Goal: Transaction & Acquisition: Book appointment/travel/reservation

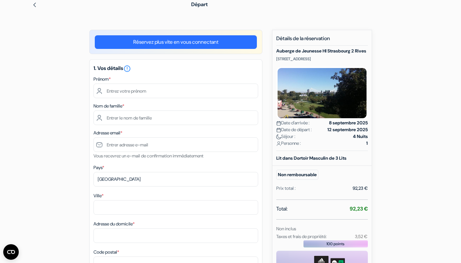
scroll to position [30, 0]
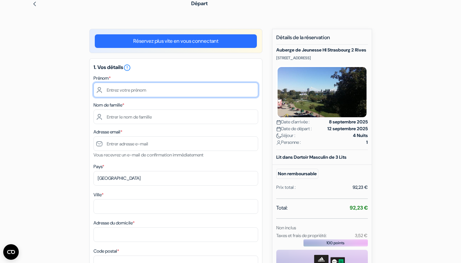
click at [194, 86] on input "text" at bounding box center [175, 89] width 165 height 15
drag, startPoint x: 150, startPoint y: 93, endPoint x: 65, endPoint y: 93, distance: 85.1
type input "[PERSON_NAME]"
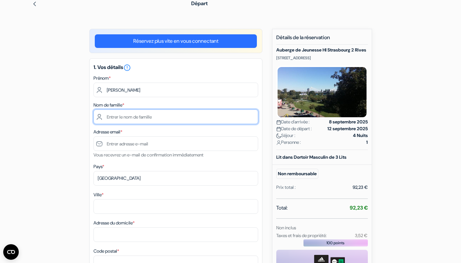
click at [108, 120] on input "text" at bounding box center [175, 116] width 165 height 15
type input "[PERSON_NAME]"
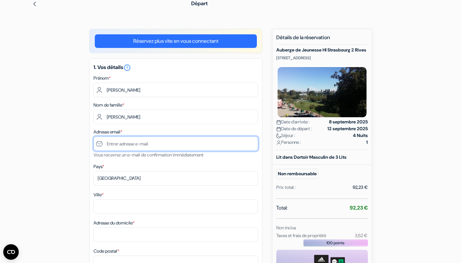
click at [153, 146] on input "text" at bounding box center [175, 143] width 165 height 15
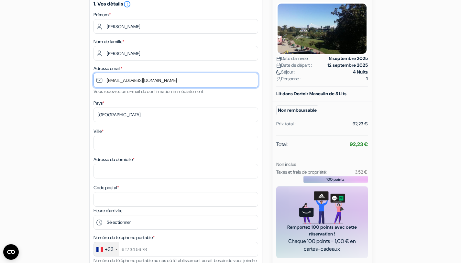
scroll to position [98, 0]
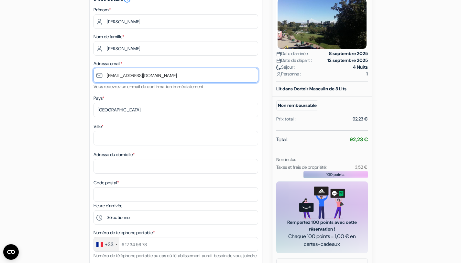
type input "[EMAIL_ADDRESS][DOMAIN_NAME]"
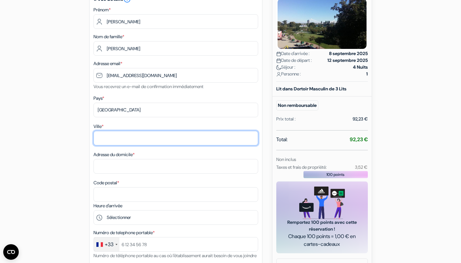
click at [137, 140] on input "Ville *" at bounding box center [175, 138] width 165 height 15
type input "[GEOGRAPHIC_DATA]"
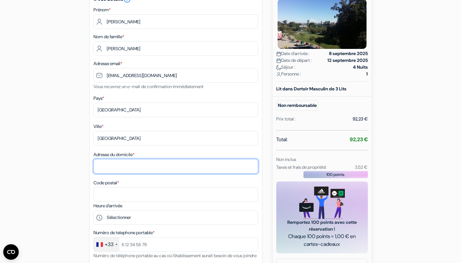
click at [144, 165] on input "Adresse du domicile *" at bounding box center [175, 166] width 165 height 15
type input "[STREET_ADDRESS]"
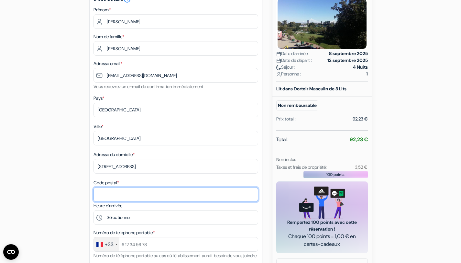
click at [150, 191] on input "Code postal *" at bounding box center [175, 194] width 165 height 15
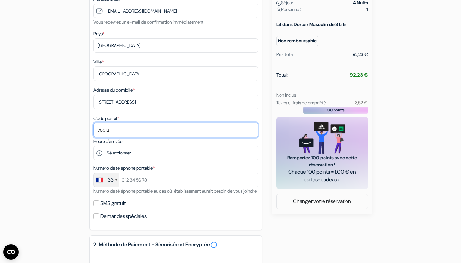
scroll to position [163, 0]
type input "75012"
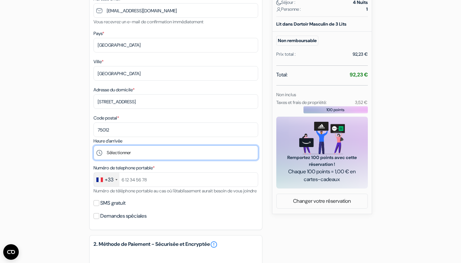
click at [161, 153] on select "Sélectionner 16:00 17:00 18:00 19:00 20:00 21:00 22:00 23:00" at bounding box center [175, 152] width 165 height 15
select select "19"
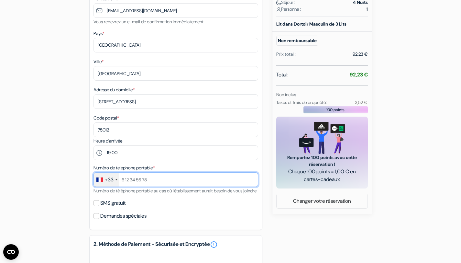
click at [155, 180] on input "text" at bounding box center [175, 179] width 165 height 15
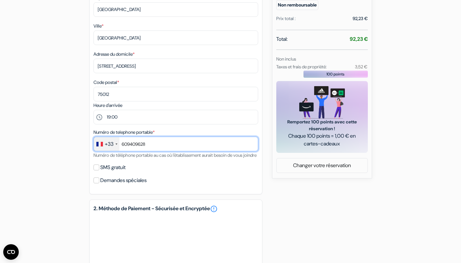
scroll to position [199, 0]
type input "609409628"
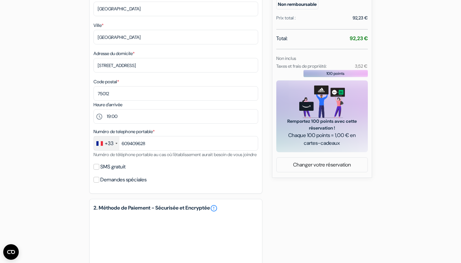
click at [187, 184] on div "Demandes spéciales" at bounding box center [175, 179] width 165 height 9
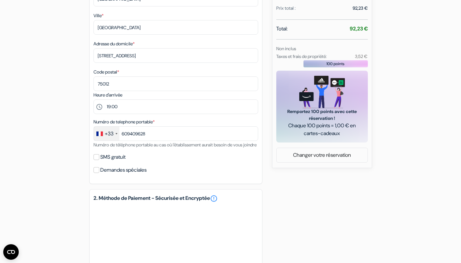
scroll to position [211, 0]
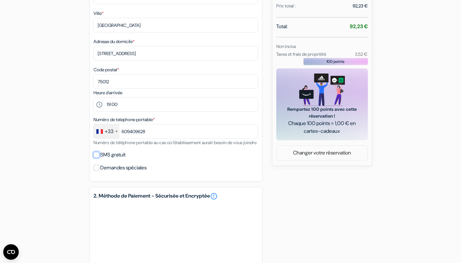
click at [97, 158] on input "SMS gratuit" at bounding box center [96, 155] width 6 height 6
checkbox input "true"
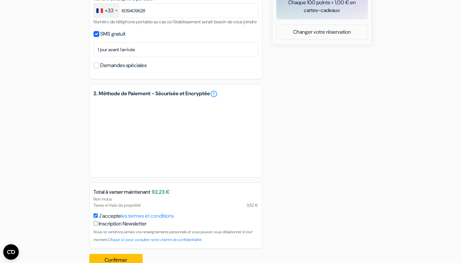
scroll to position [356, 0]
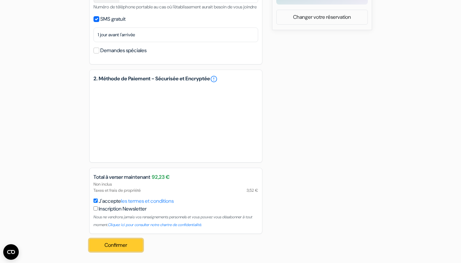
click at [119, 244] on button "Confirmer Loading..." at bounding box center [116, 245] width 54 height 12
